Goal: Check status: Check status

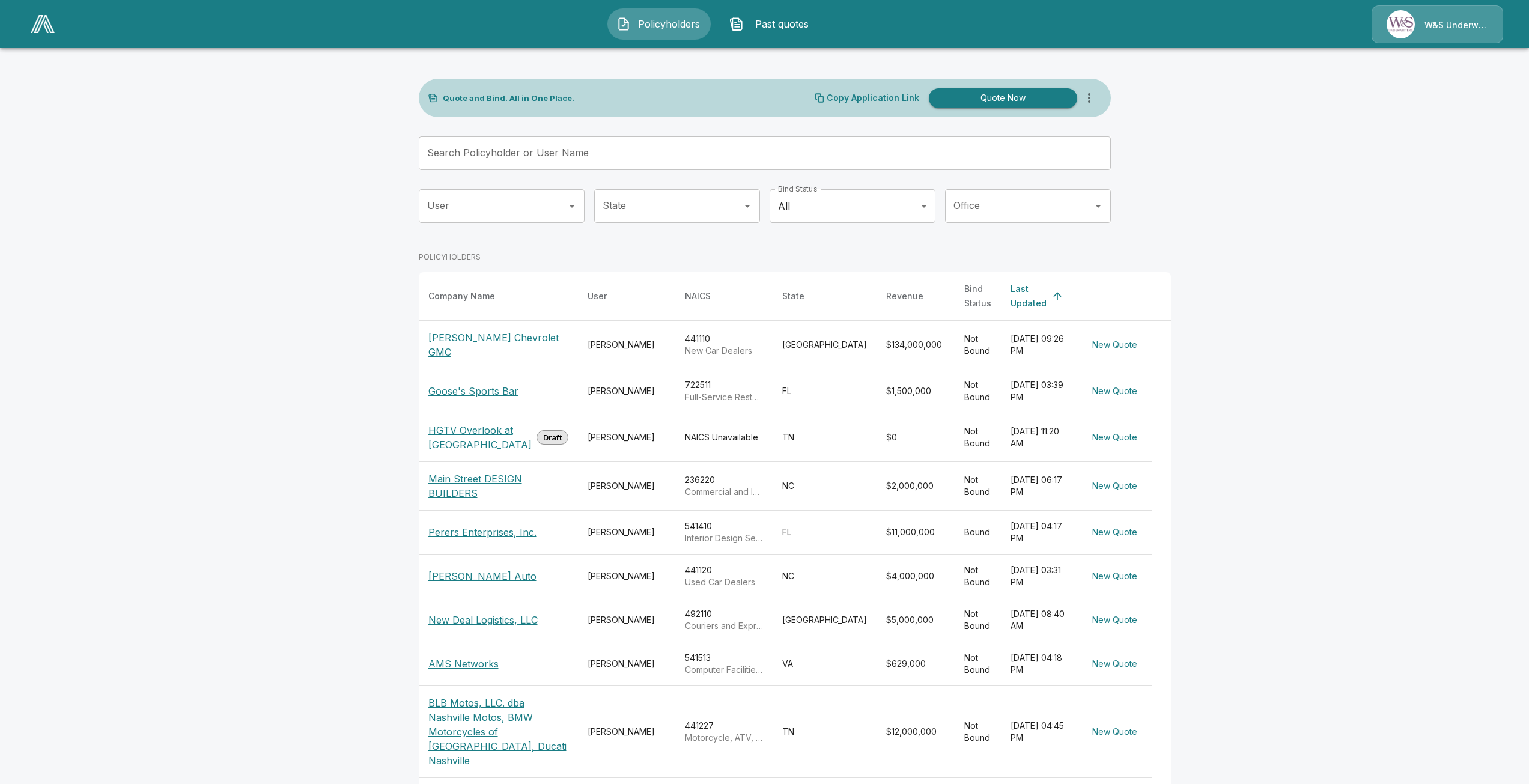
click at [57, 33] on div at bounding box center [42, 23] width 33 height 27
click at [52, 27] on img at bounding box center [42, 24] width 24 height 18
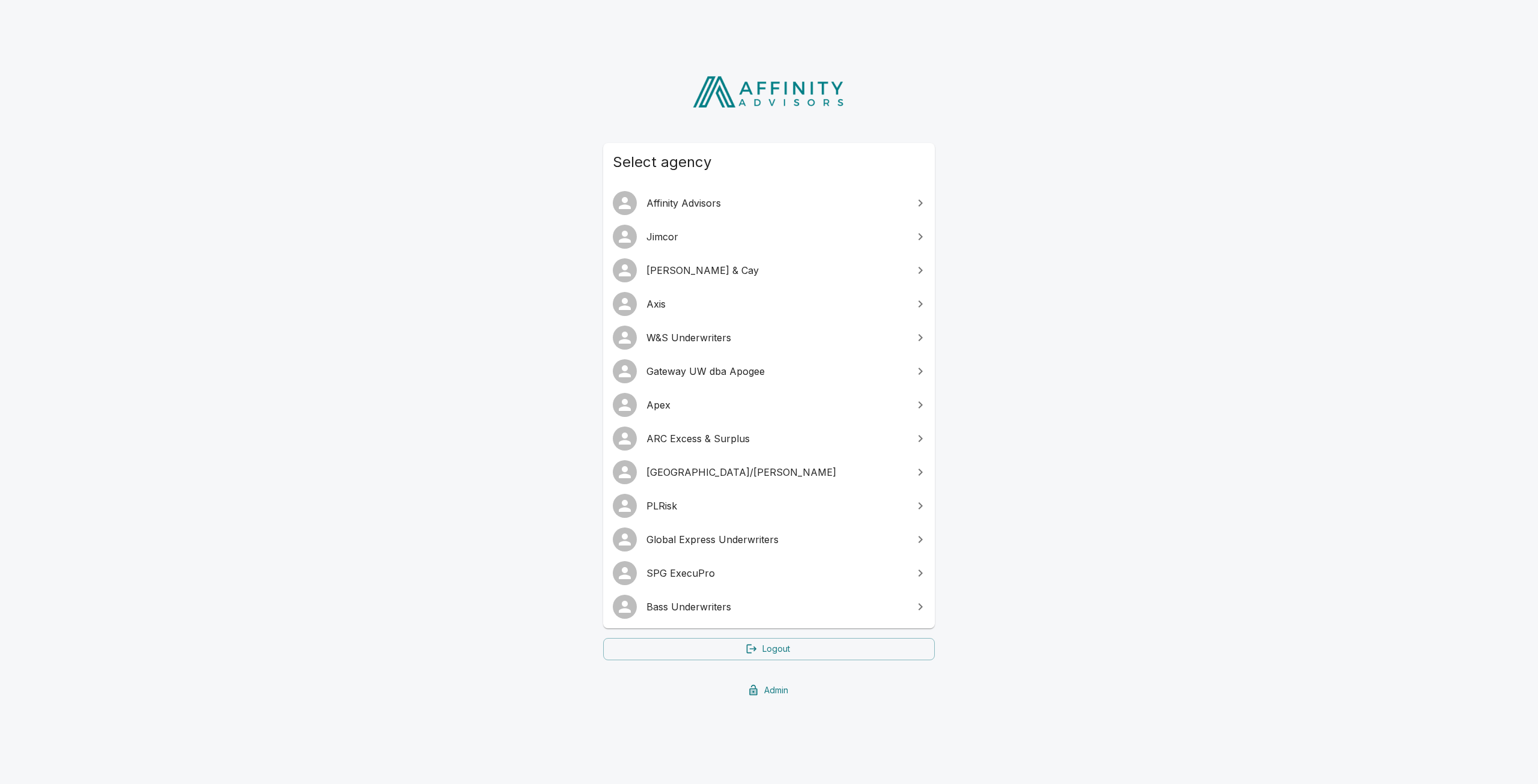
click at [670, 601] on span "Bass Underwriters" at bounding box center [776, 606] width 259 height 14
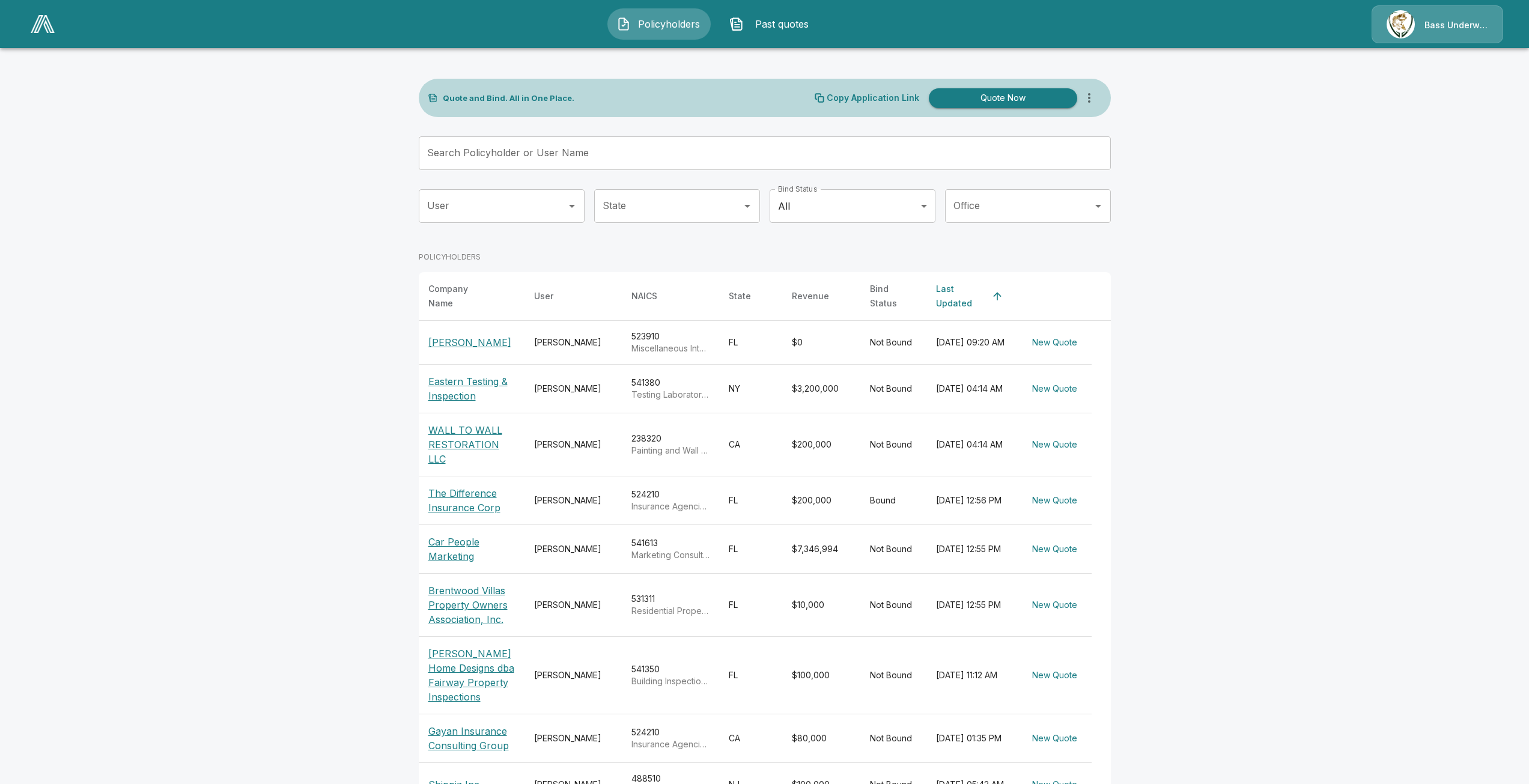
click at [783, 29] on span "Past quotes" at bounding box center [782, 23] width 66 height 14
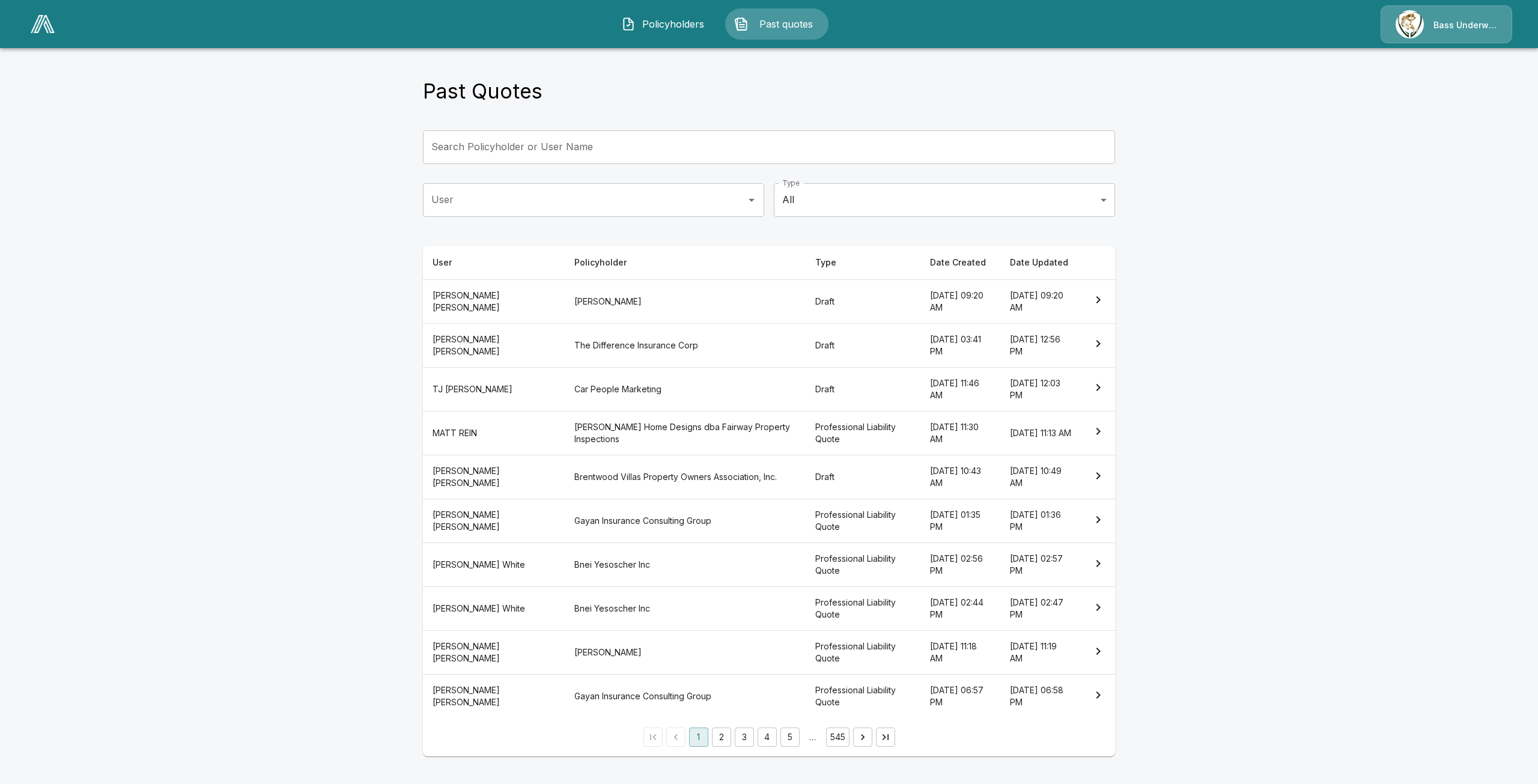
click at [583, 389] on th "Car People Marketing" at bounding box center [685, 389] width 241 height 44
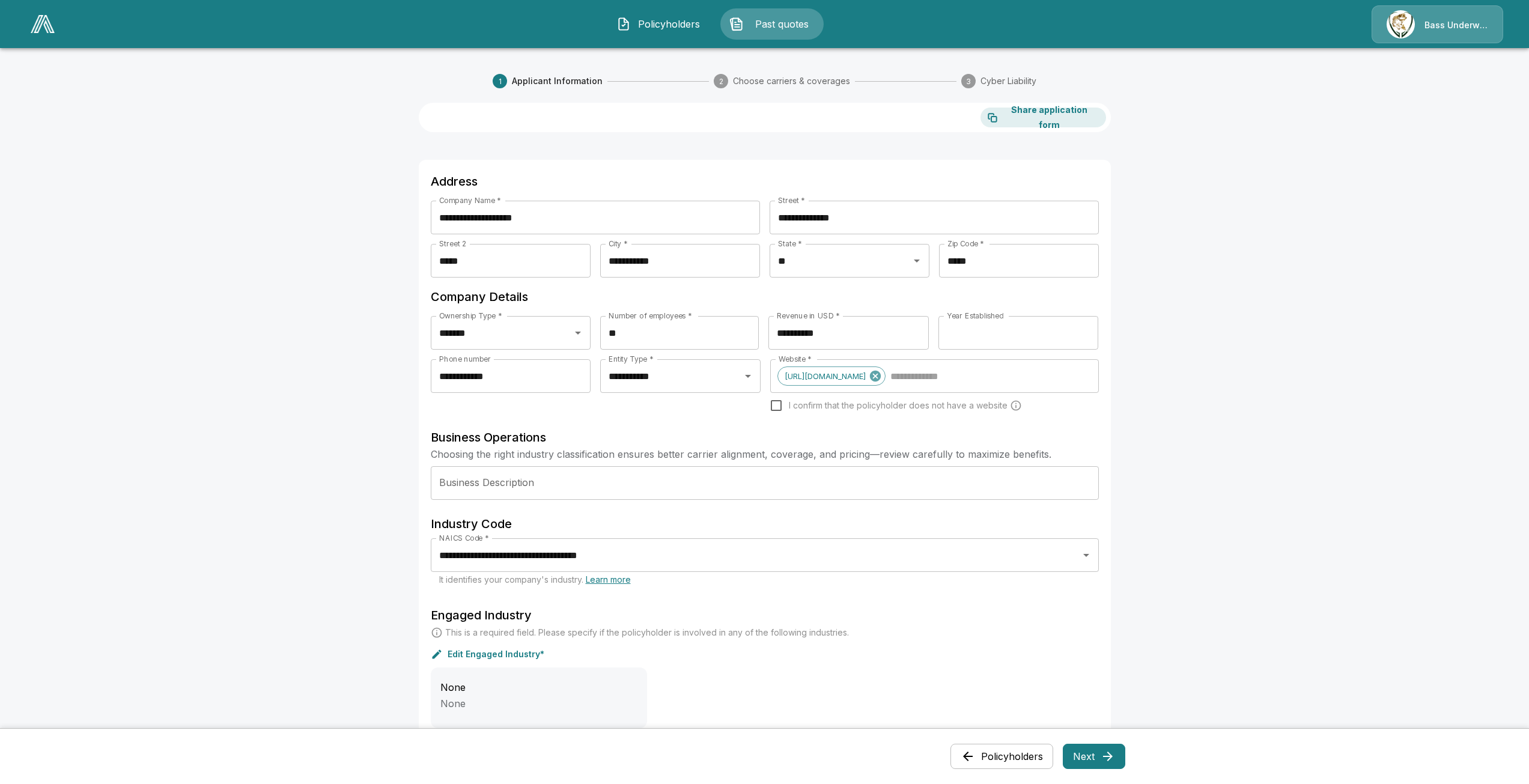
click at [1108, 761] on icon "button" at bounding box center [1108, 756] width 14 height 14
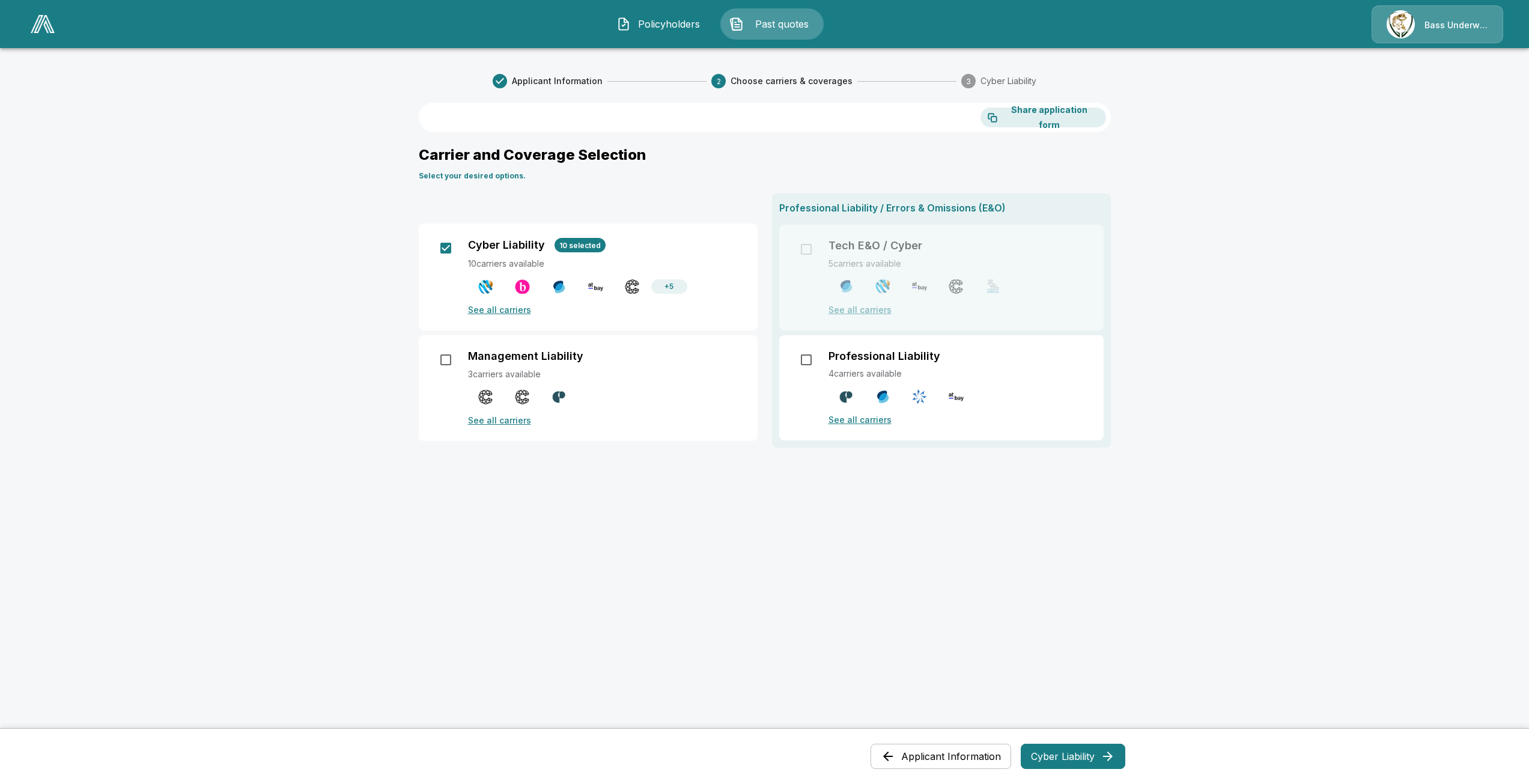
click at [863, 418] on p "See all carriers" at bounding box center [959, 419] width 261 height 12
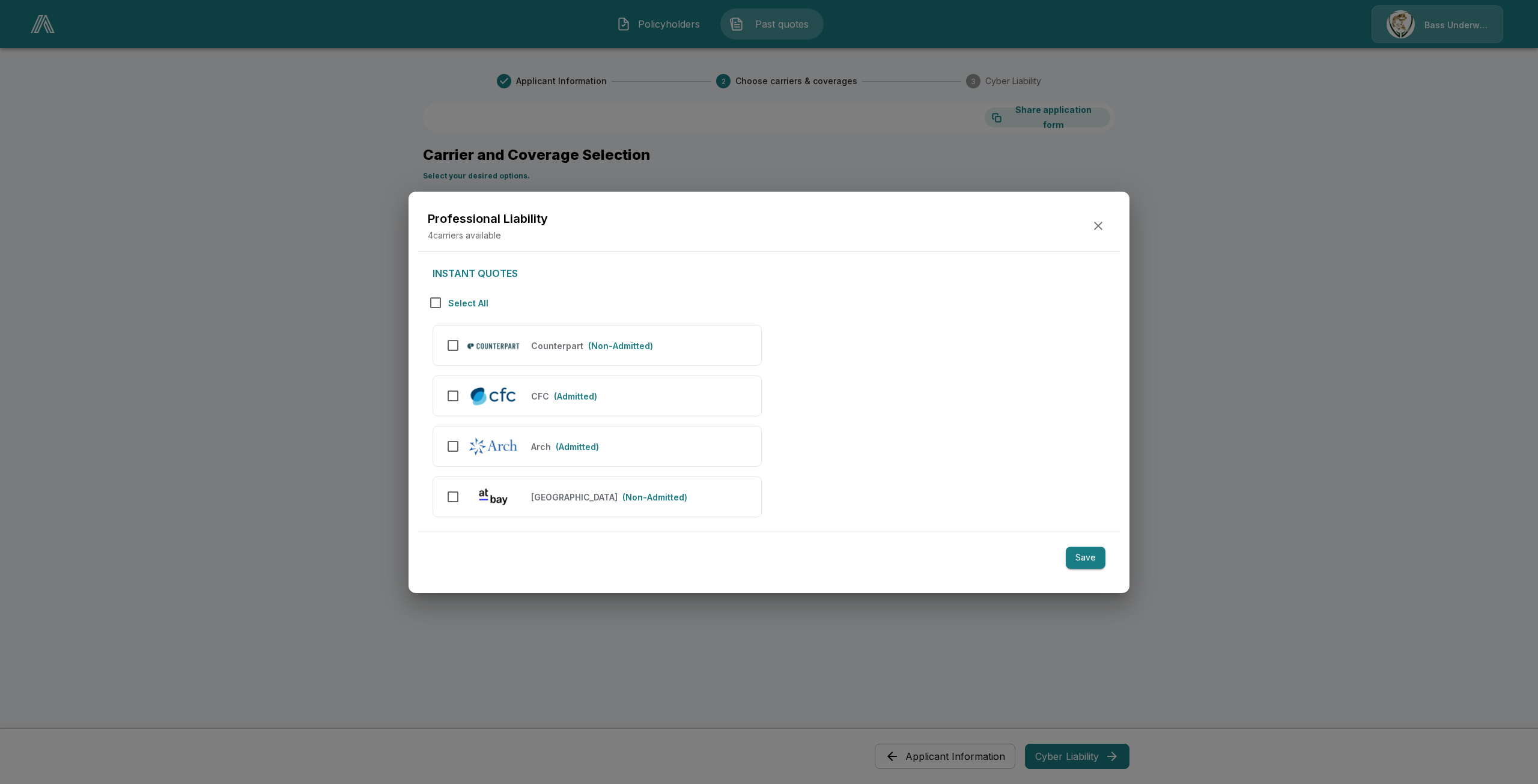
click at [1101, 216] on button "button" at bounding box center [1098, 225] width 24 height 24
